Goal: Task Accomplishment & Management: Use online tool/utility

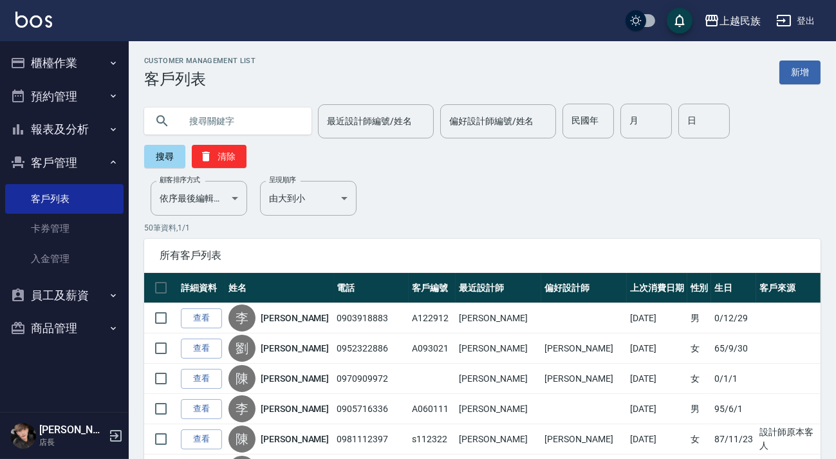
click at [259, 137] on input "text" at bounding box center [240, 121] width 121 height 35
type input "0972249454"
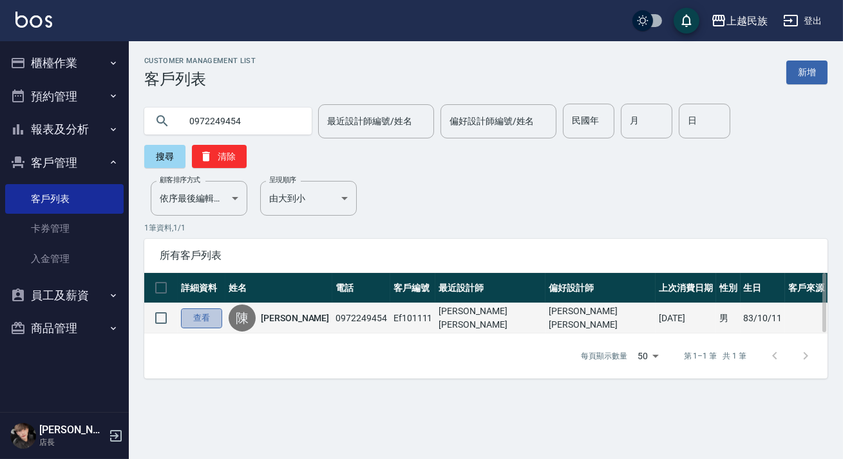
click at [211, 317] on link "查看" at bounding box center [201, 318] width 41 height 20
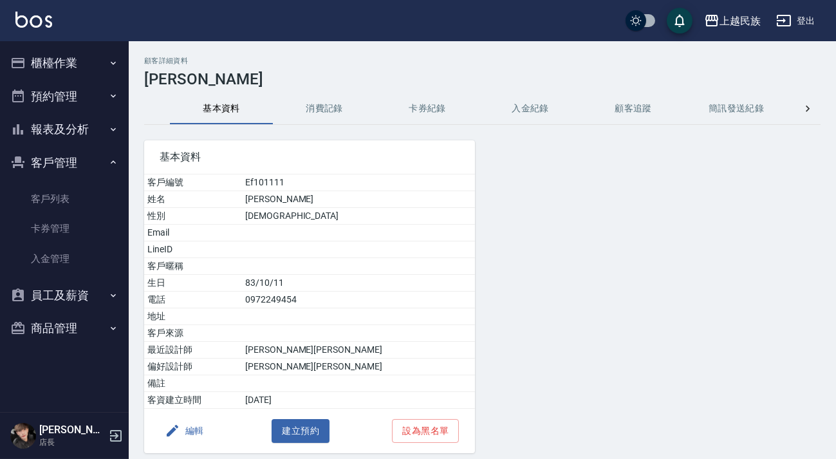
click at [317, 110] on button "消費記錄" at bounding box center [324, 108] width 103 height 31
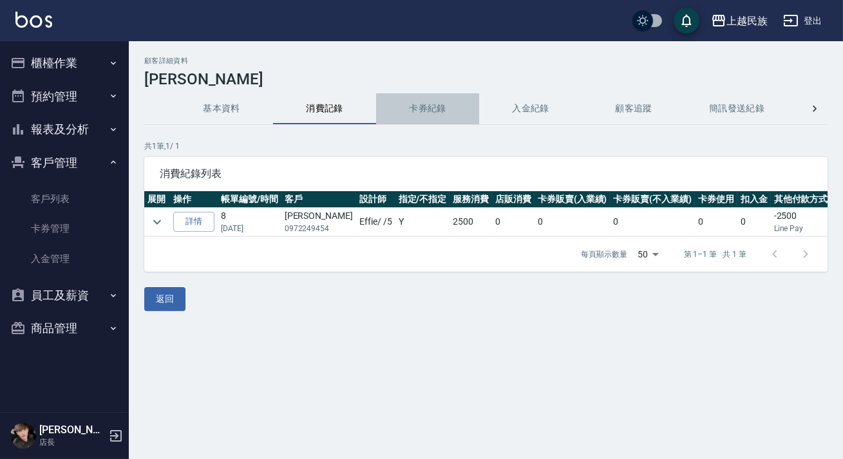
click at [452, 115] on button "卡券紀錄" at bounding box center [427, 108] width 103 height 31
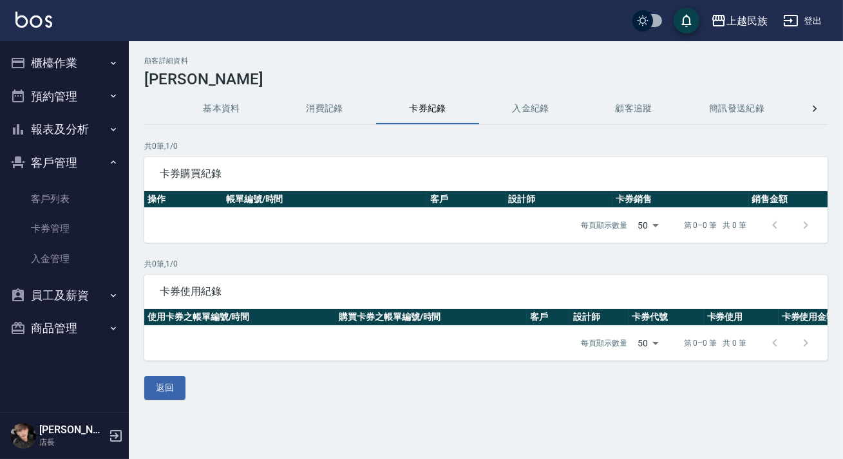
click at [521, 108] on button "入金紀錄" at bounding box center [530, 108] width 103 height 31
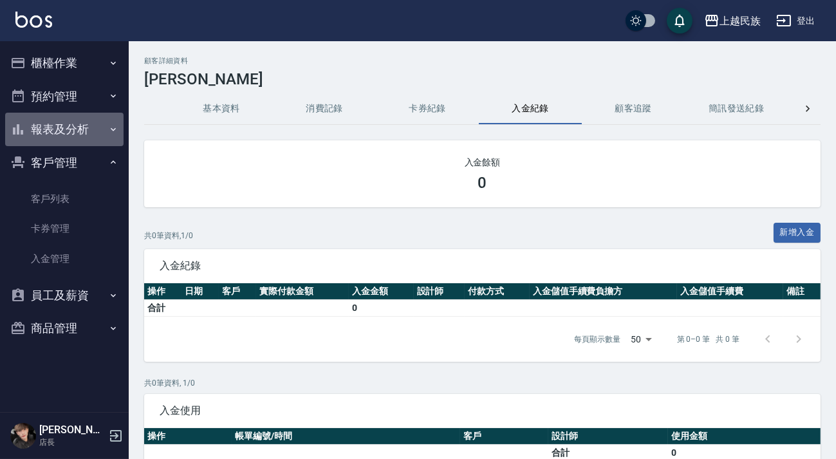
click at [71, 141] on button "報表及分析" at bounding box center [64, 129] width 118 height 33
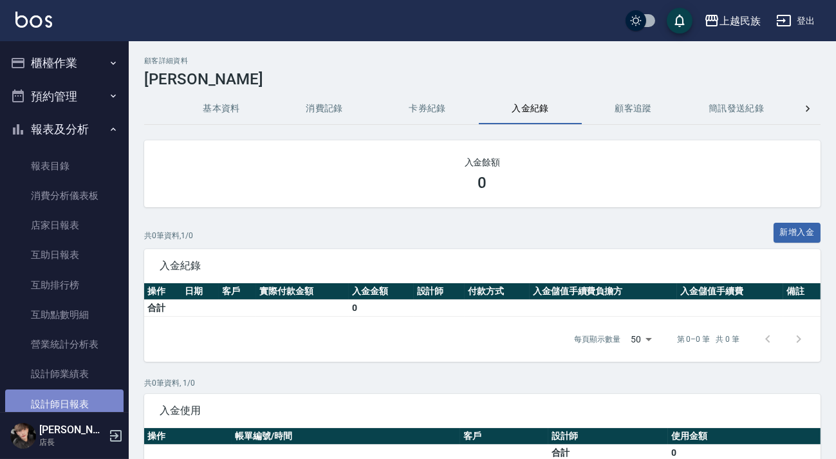
click at [75, 401] on link "設計師日報表" at bounding box center [64, 404] width 118 height 30
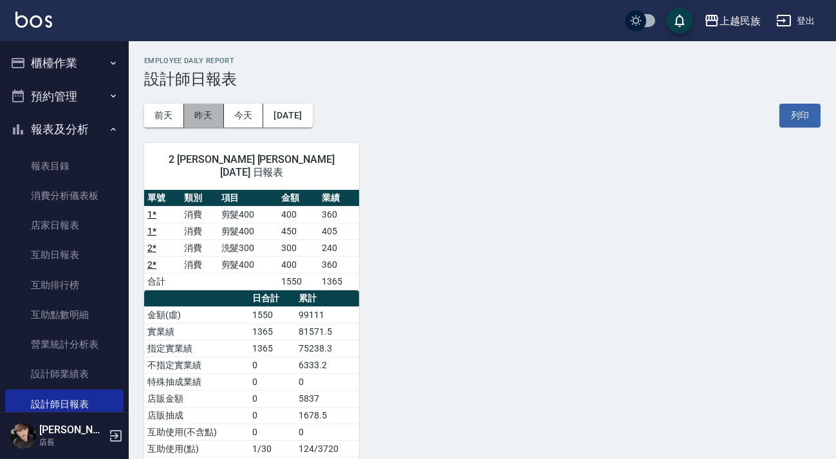
click at [209, 120] on button "昨天" at bounding box center [204, 116] width 40 height 24
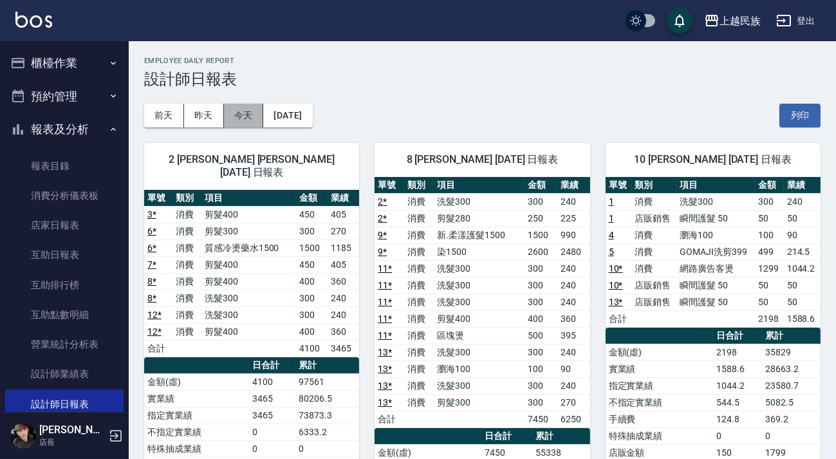
click at [239, 116] on button "今天" at bounding box center [244, 116] width 40 height 24
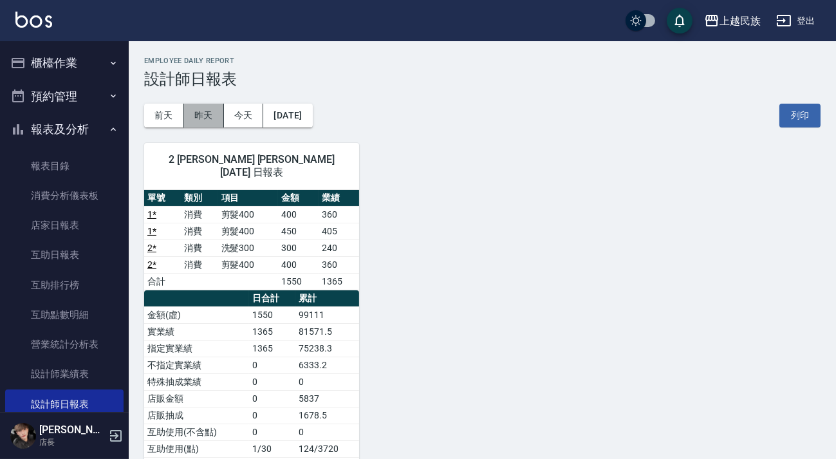
click at [200, 119] on button "昨天" at bounding box center [204, 116] width 40 height 24
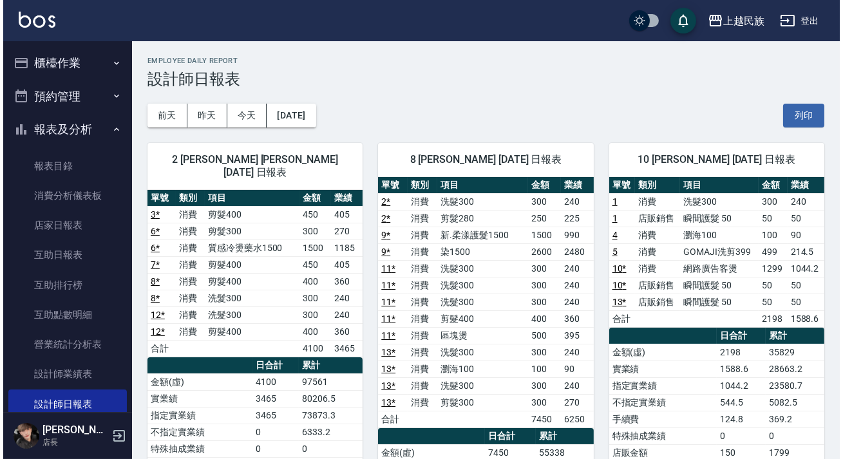
scroll to position [58, 0]
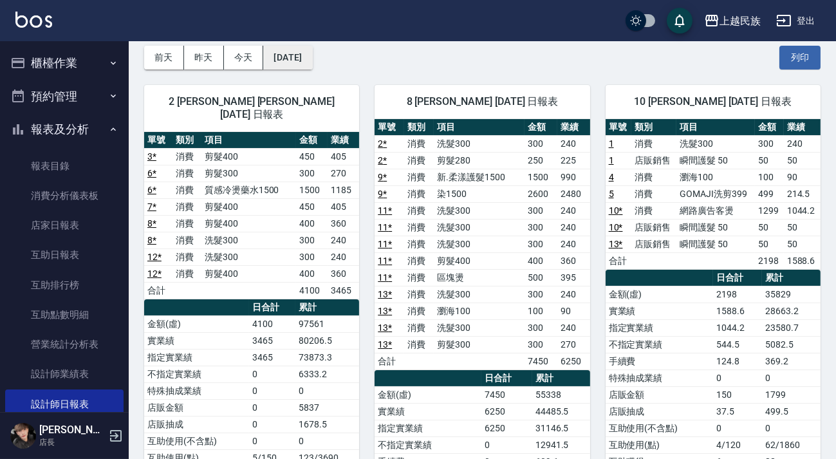
click at [287, 51] on button "[DATE]" at bounding box center [287, 58] width 49 height 24
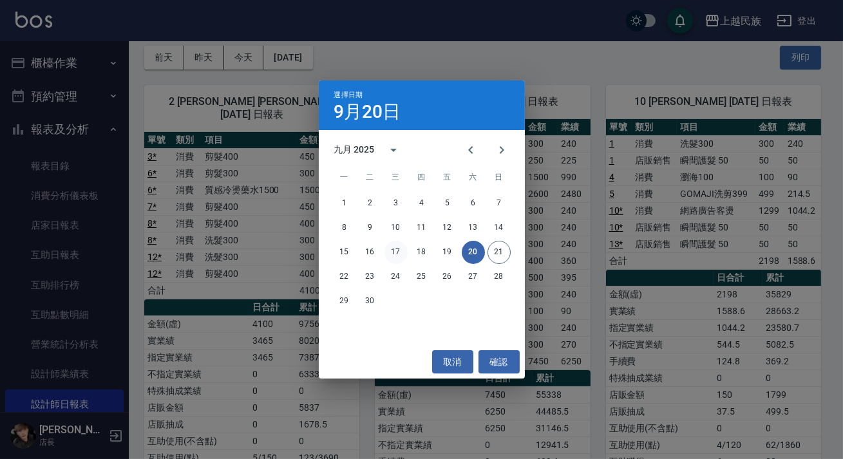
click at [400, 253] on button "17" at bounding box center [395, 252] width 23 height 23
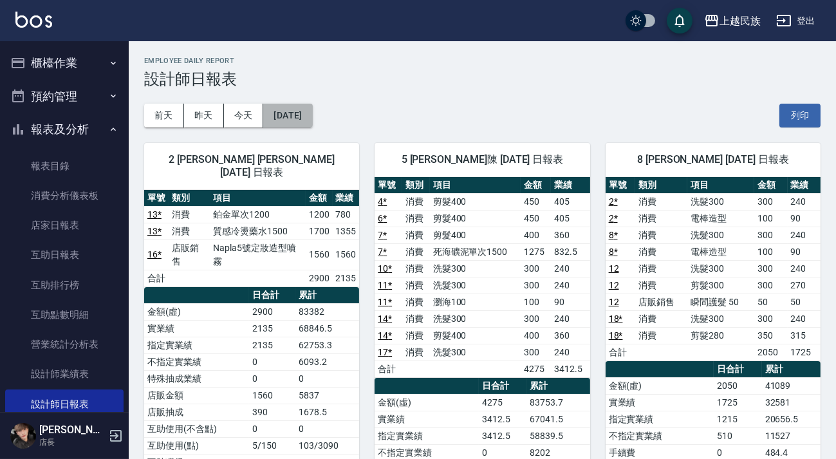
click at [312, 118] on button "[DATE]" at bounding box center [287, 116] width 49 height 24
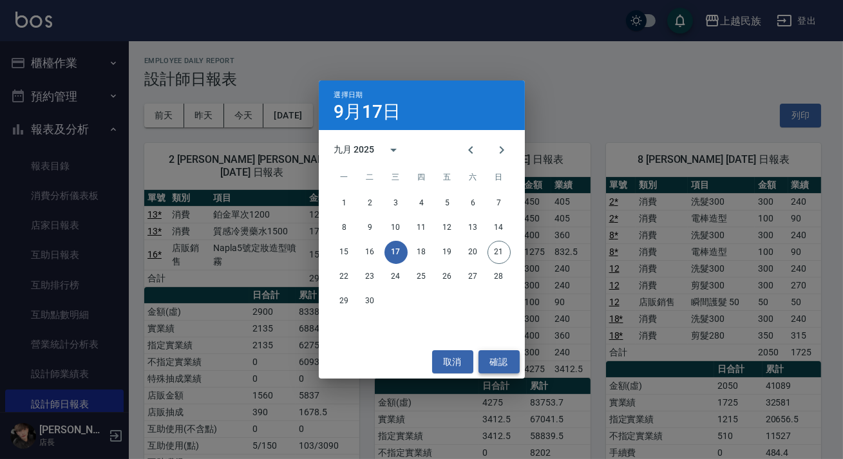
click at [490, 360] on button "確認" at bounding box center [498, 362] width 41 height 24
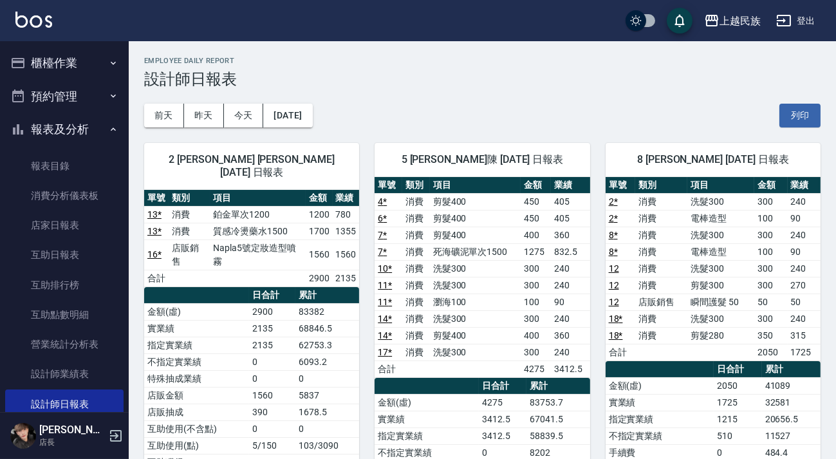
scroll to position [58, 0]
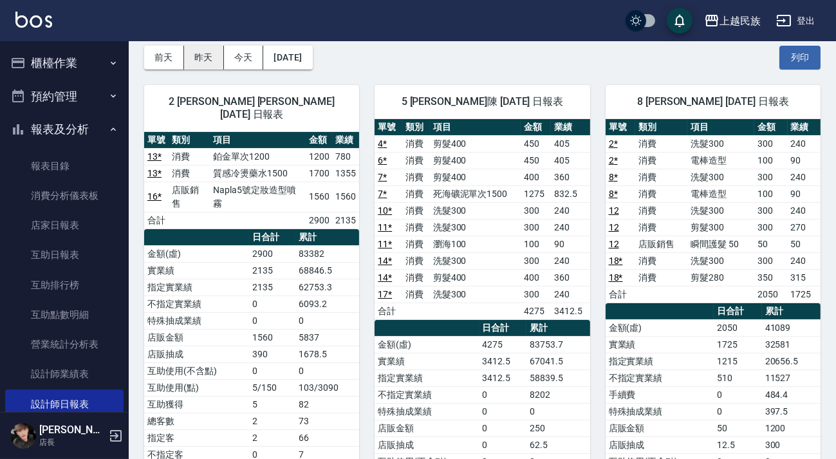
click at [187, 58] on button "昨天" at bounding box center [204, 58] width 40 height 24
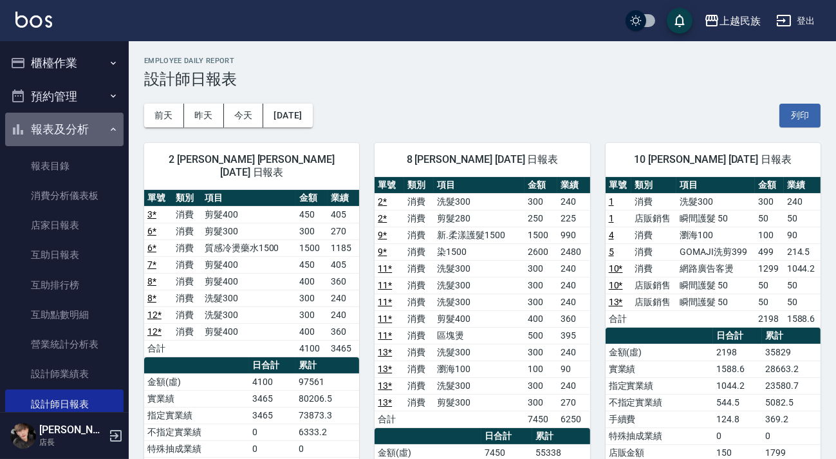
click at [72, 135] on button "報表及分析" at bounding box center [64, 129] width 118 height 33
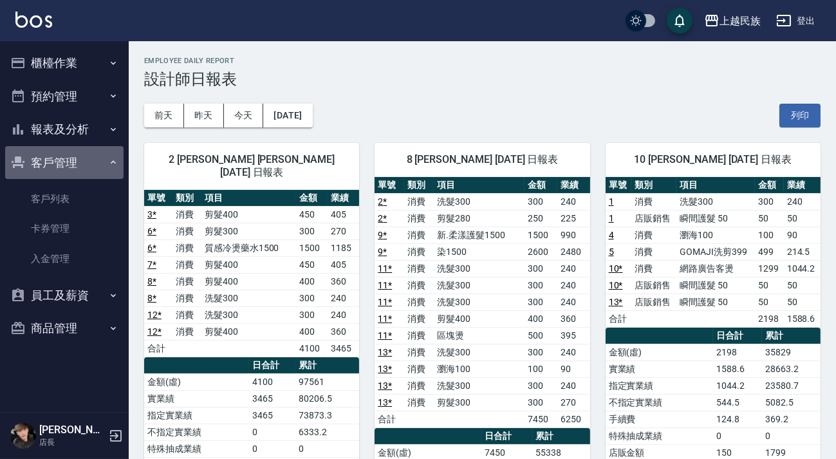
click at [72, 161] on button "客戶管理" at bounding box center [64, 162] width 118 height 33
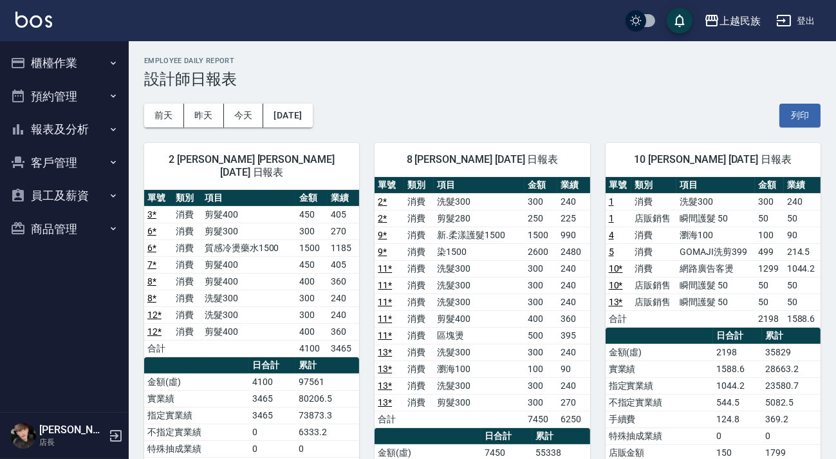
click at [75, 73] on button "櫃檯作業" at bounding box center [64, 62] width 118 height 33
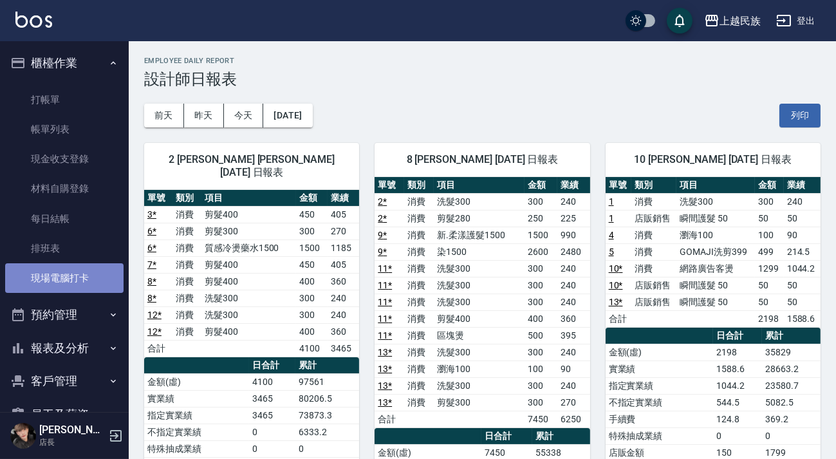
click at [80, 283] on link "現場電腦打卡" at bounding box center [64, 278] width 118 height 30
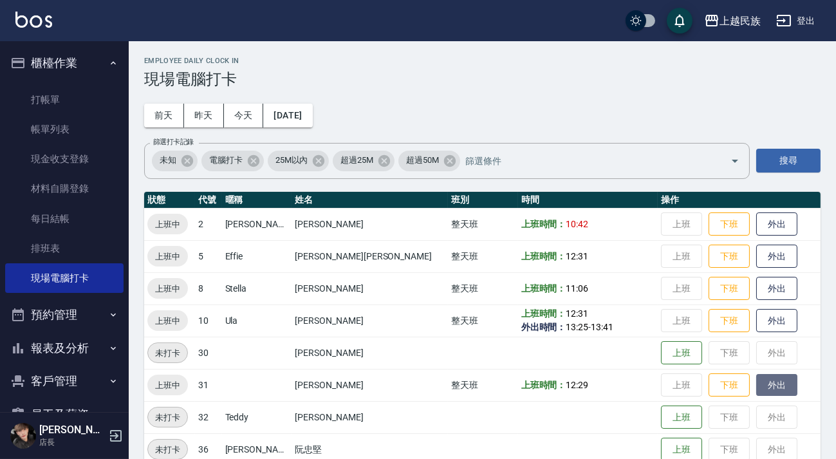
click at [756, 388] on button "外出" at bounding box center [776, 385] width 41 height 23
click at [757, 384] on button "歸來" at bounding box center [776, 385] width 41 height 23
